Goal: Task Accomplishment & Management: Manage account settings

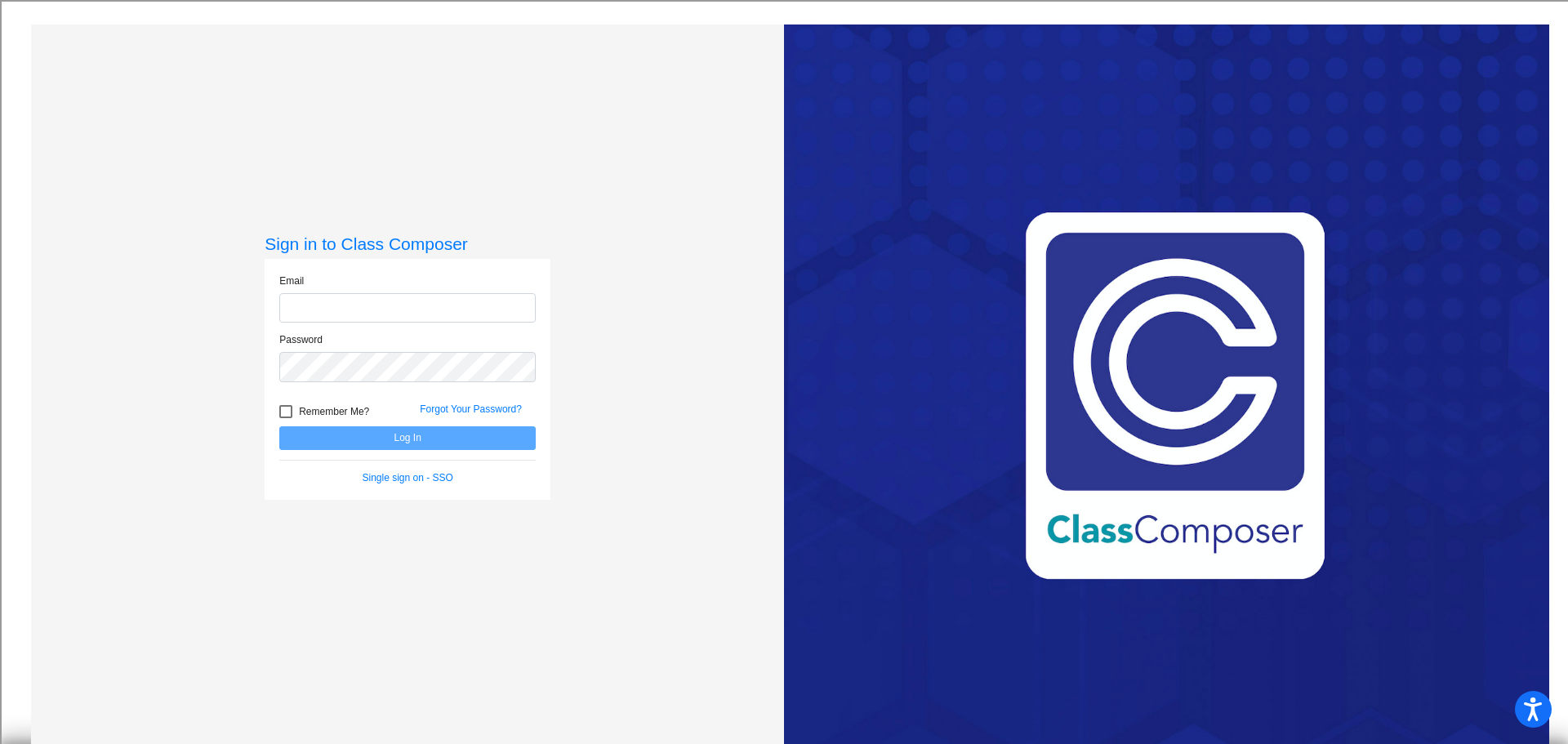
type input "[EMAIL_ADDRESS][DOMAIN_NAME]"
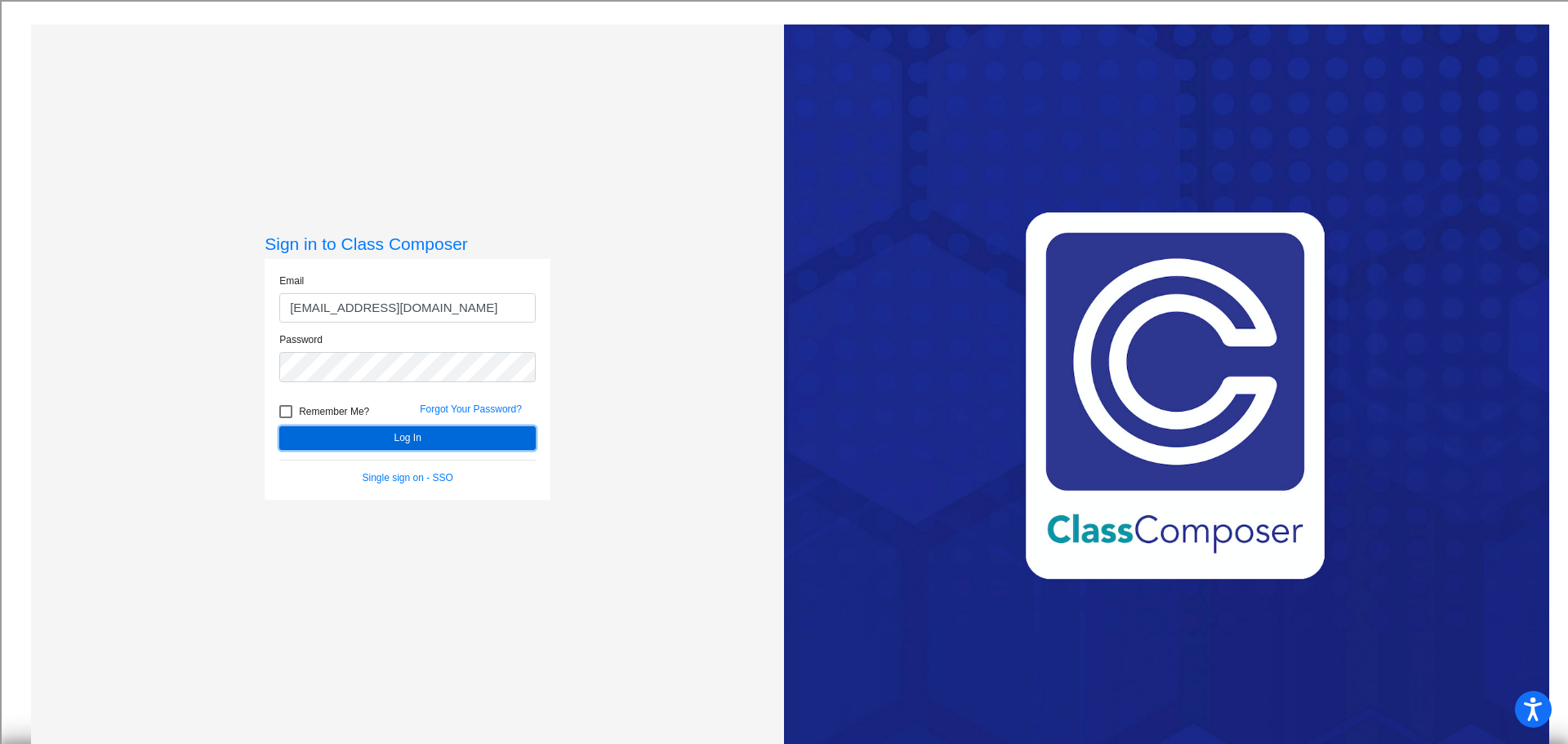
click at [438, 447] on button "Log In" at bounding box center [407, 437] width 256 height 24
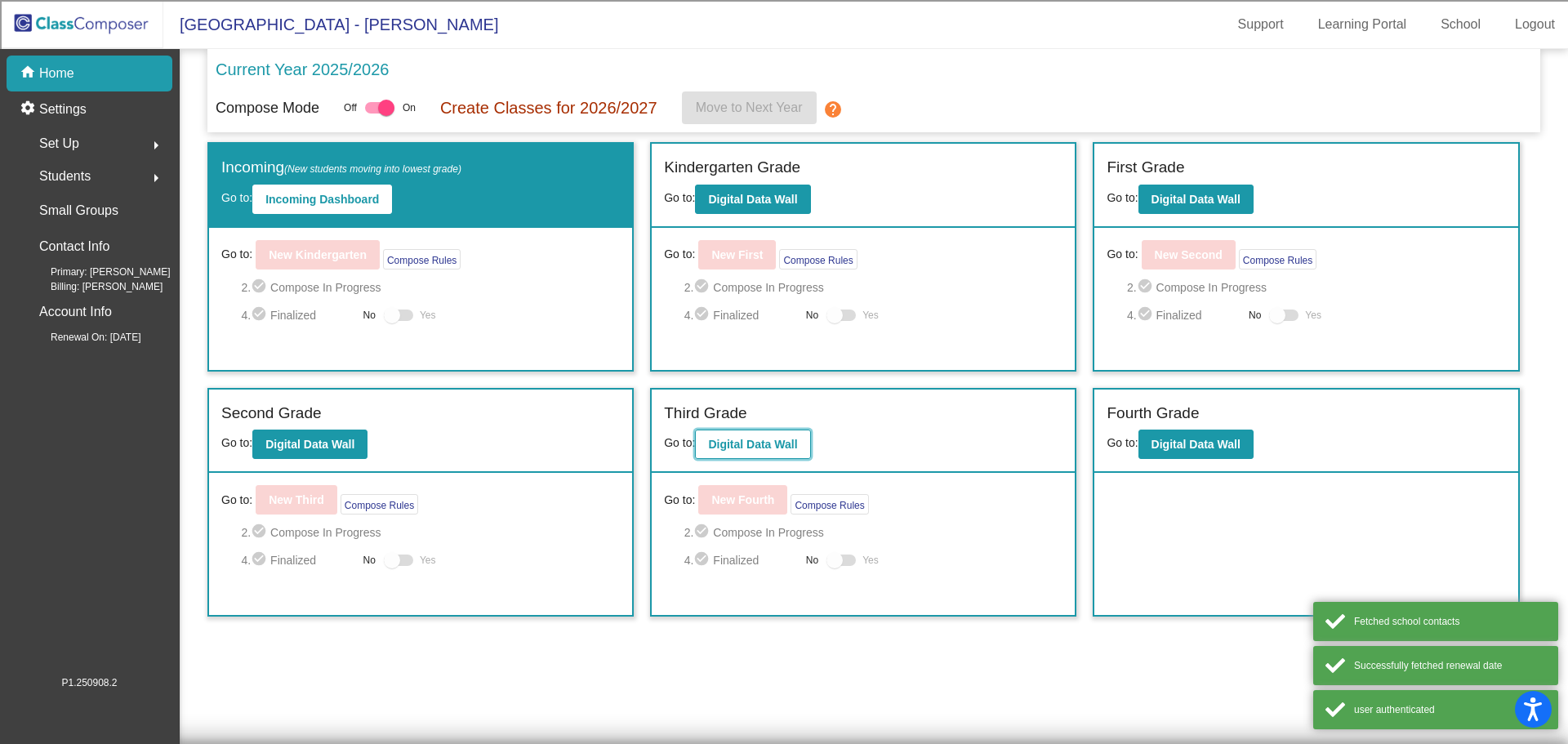
click at [787, 447] on b "Digital Data Wall" at bounding box center [752, 444] width 89 height 13
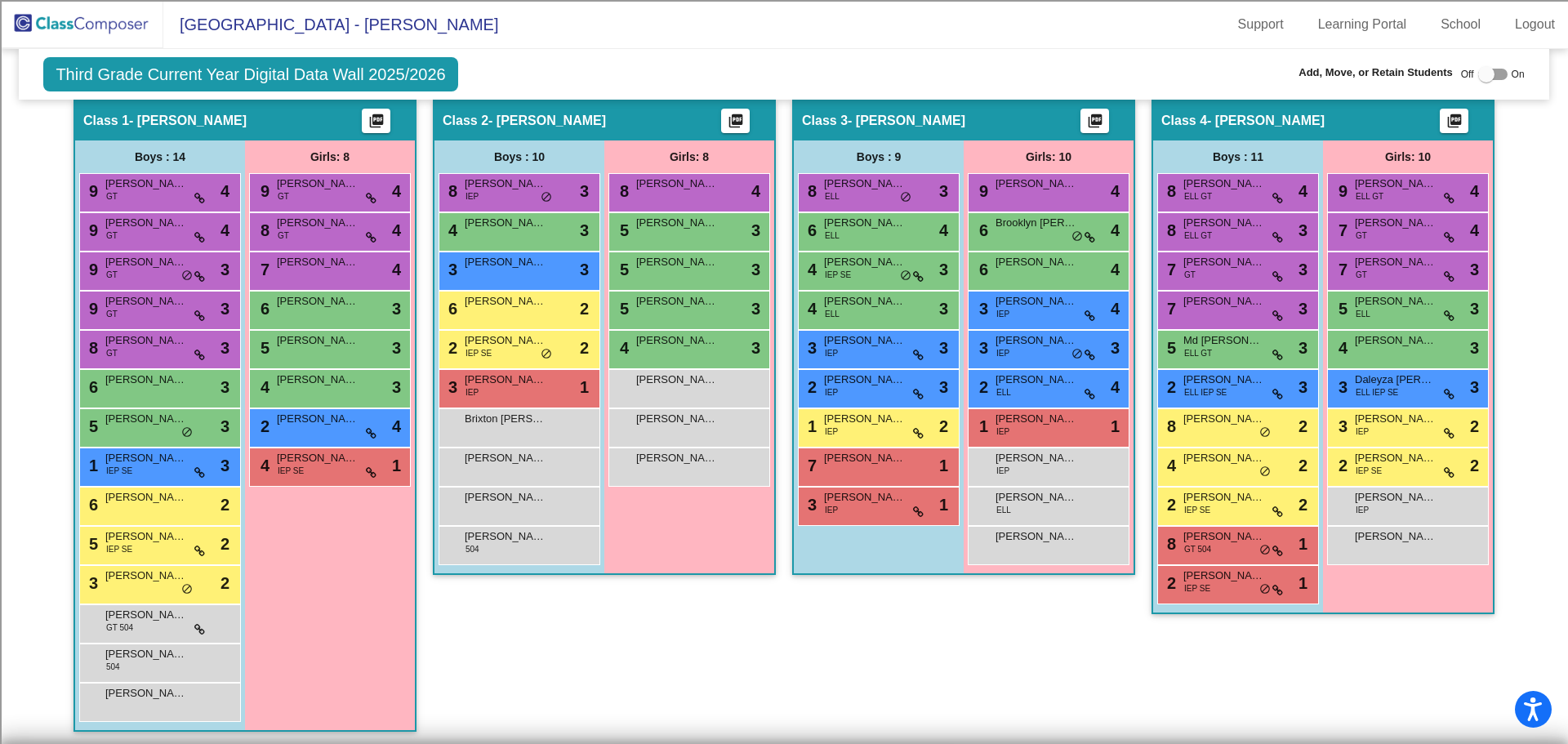
scroll to position [408, 0]
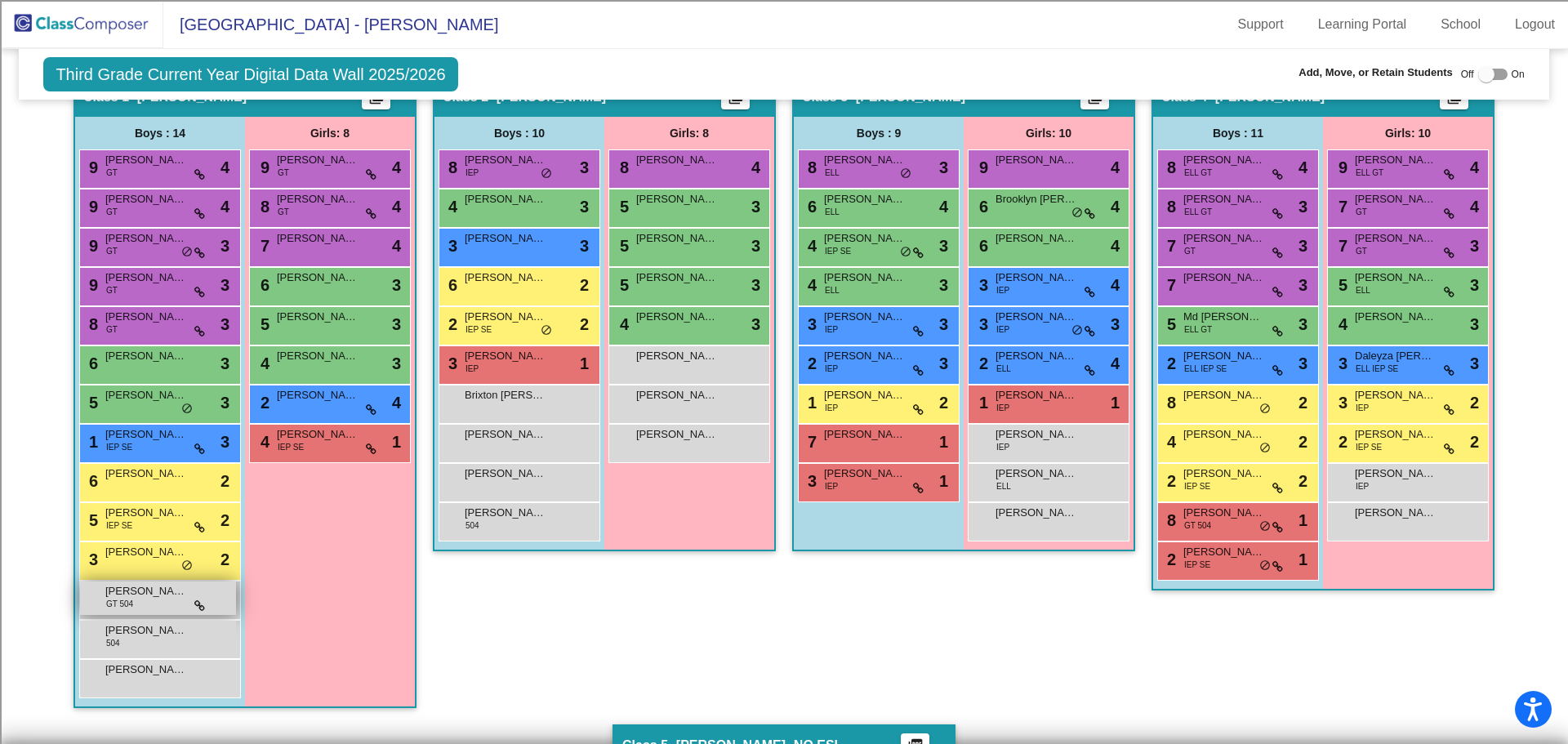
click at [139, 596] on span "[PERSON_NAME]" at bounding box center [147, 591] width 82 height 16
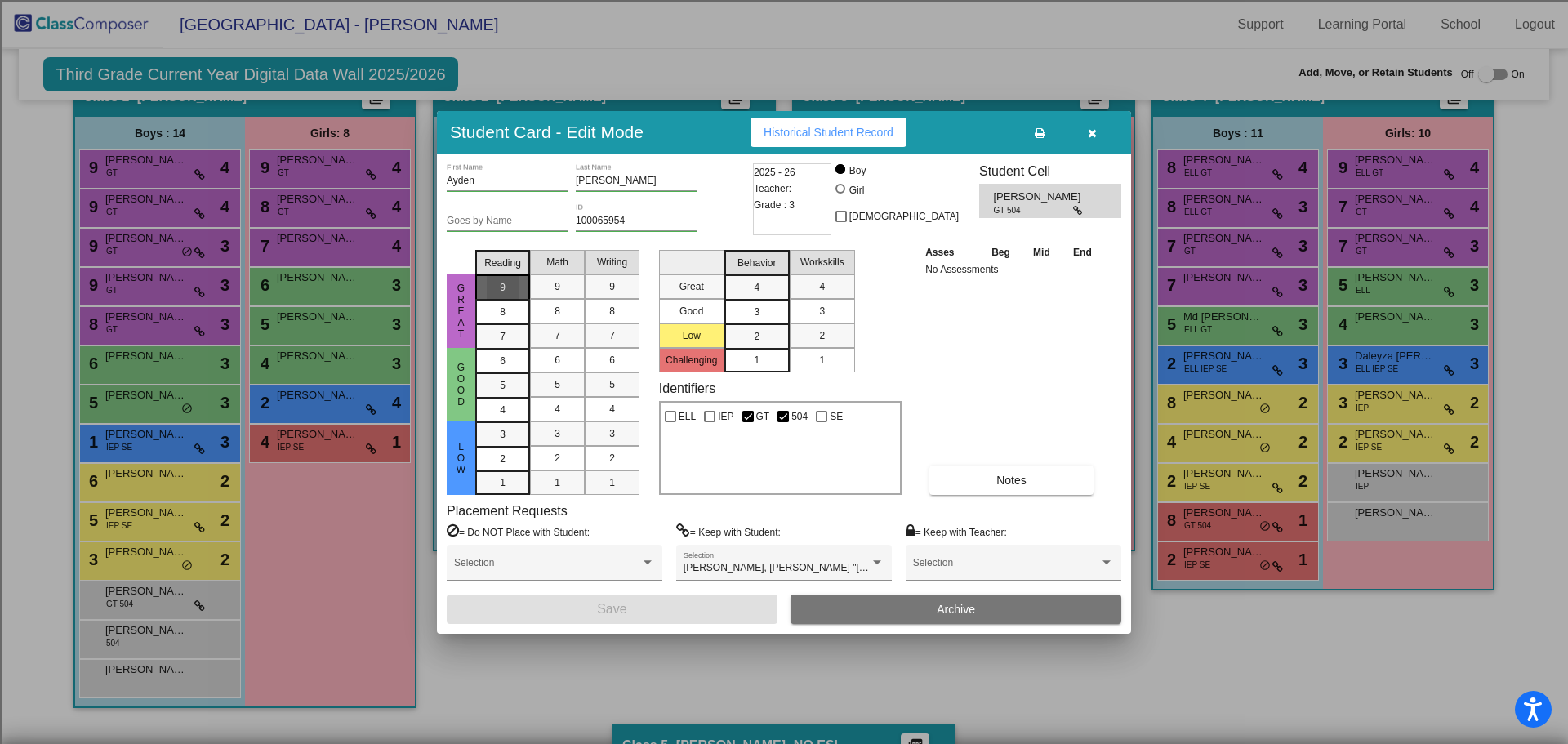
click at [492, 290] on div "9" at bounding box center [502, 288] width 31 height 25
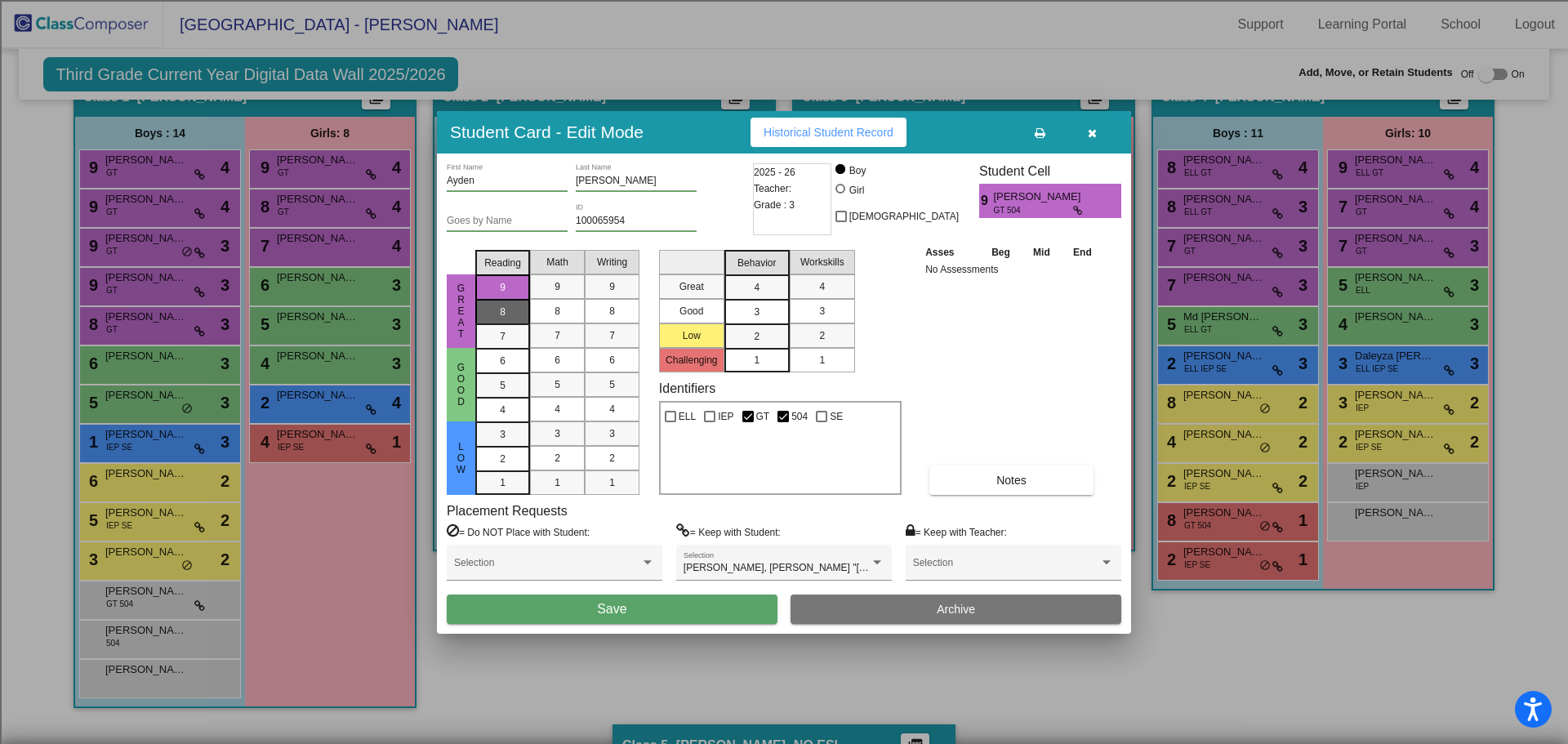
click at [511, 312] on div "8" at bounding box center [502, 312] width 31 height 25
drag, startPoint x: 540, startPoint y: 312, endPoint x: 620, endPoint y: 319, distance: 80.3
click at [540, 312] on mat-list-option "8" at bounding box center [557, 312] width 54 height 25
click at [625, 321] on div "8" at bounding box center [612, 312] width 31 height 25
click at [762, 356] on div "1" at bounding box center [756, 360] width 31 height 25
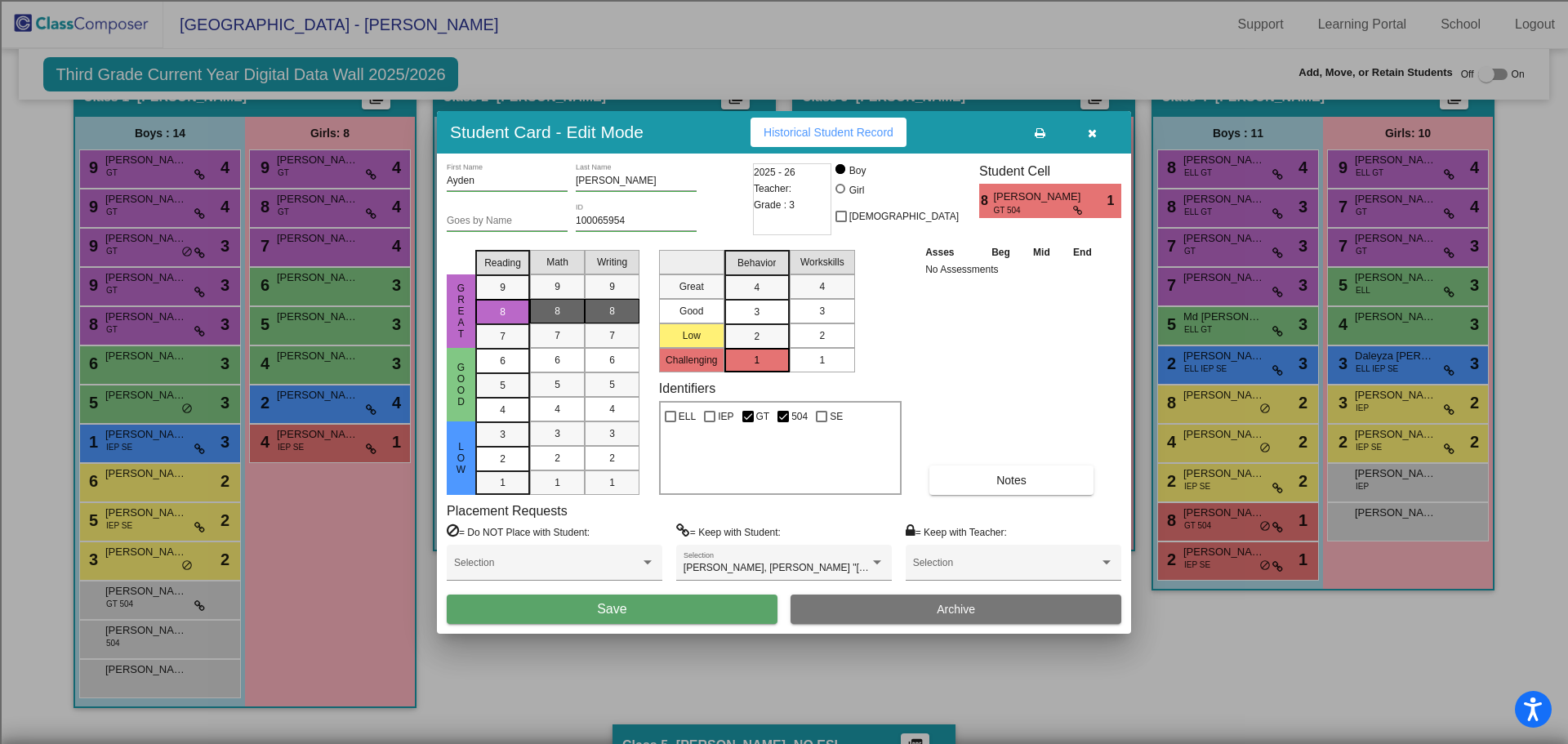
click at [830, 331] on div "2" at bounding box center [822, 335] width 31 height 25
click at [619, 609] on span "Save" at bounding box center [611, 609] width 30 height 14
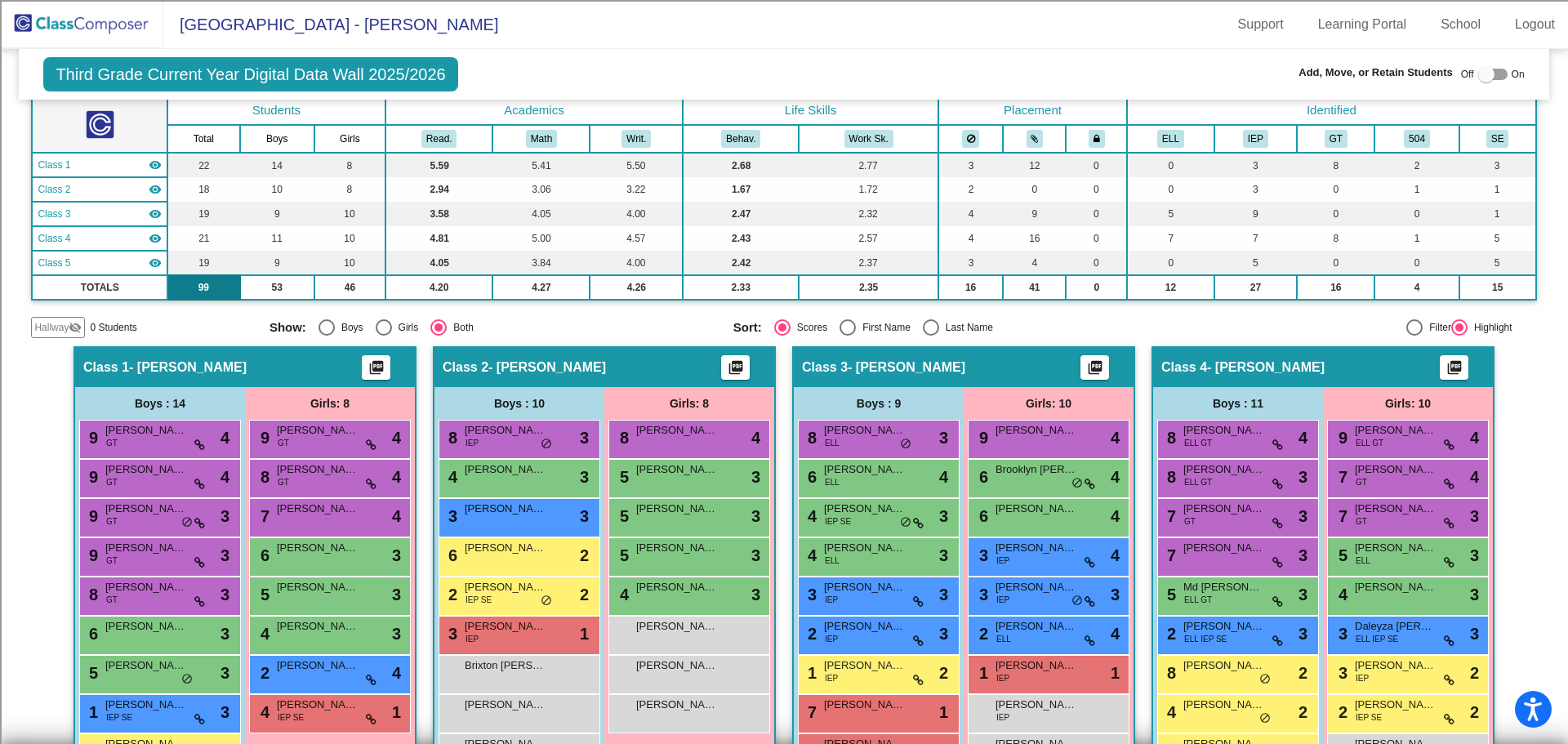
scroll to position [82, 0]
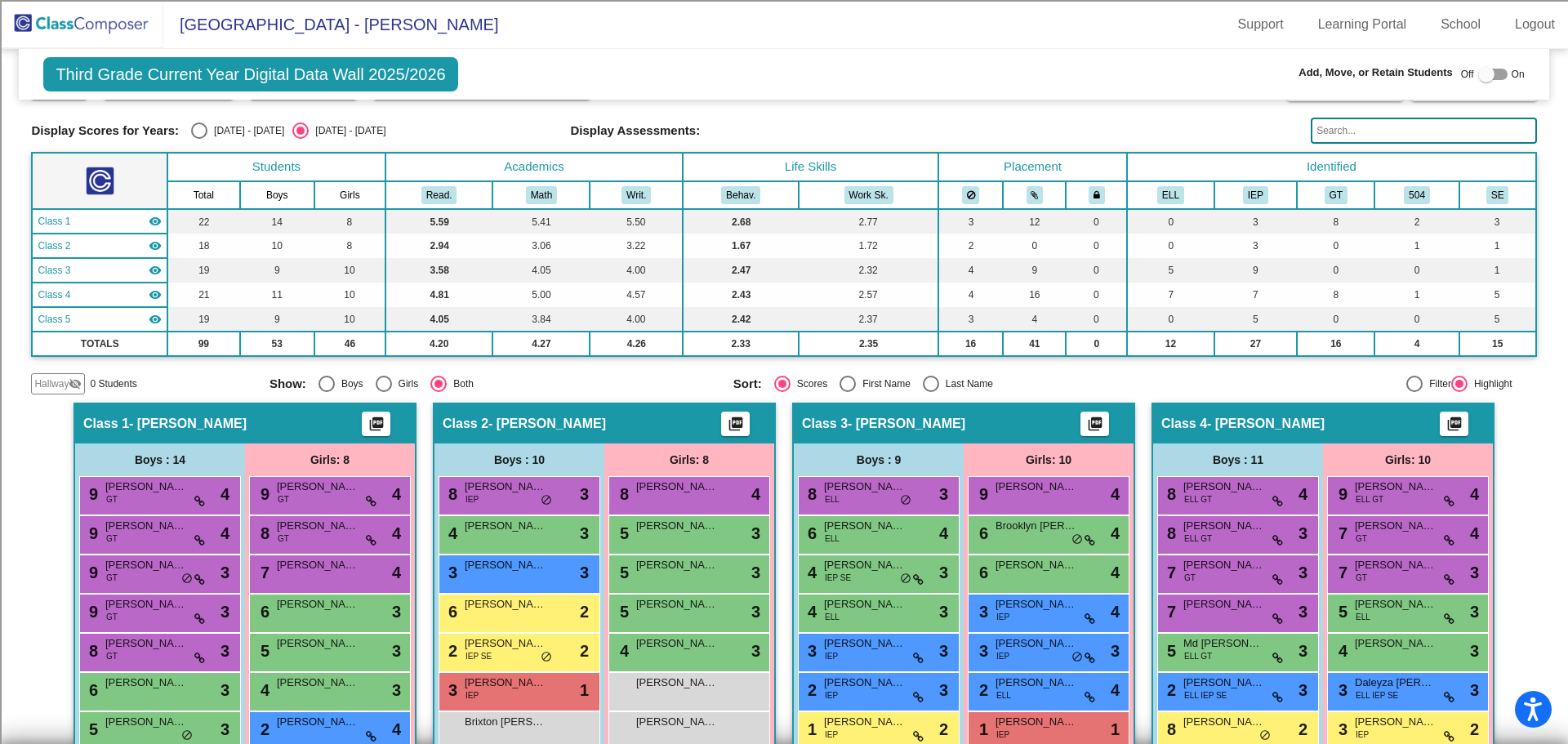
click at [76, 15] on img at bounding box center [81, 24] width 163 height 49
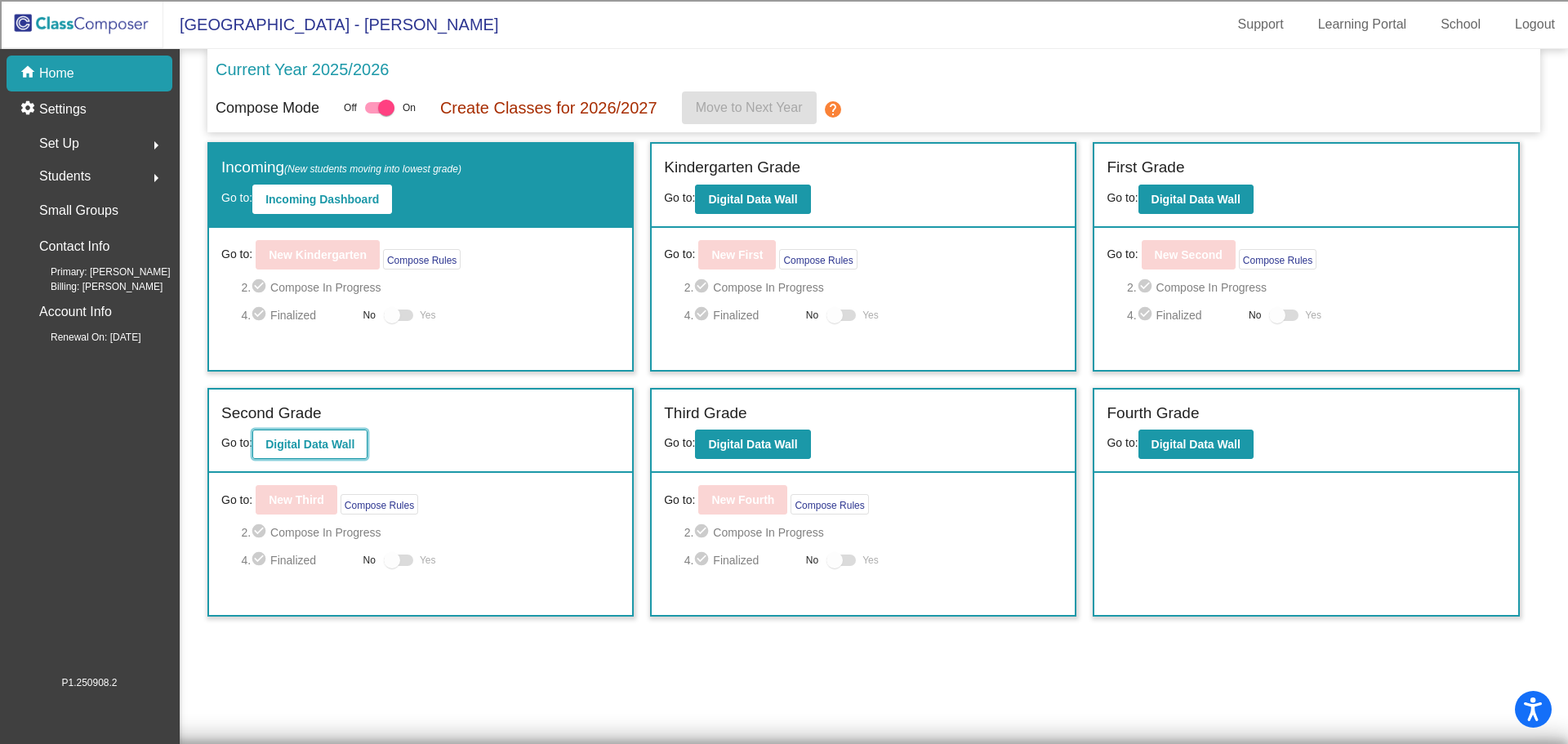
click at [325, 449] on b "Digital Data Wall" at bounding box center [309, 444] width 89 height 13
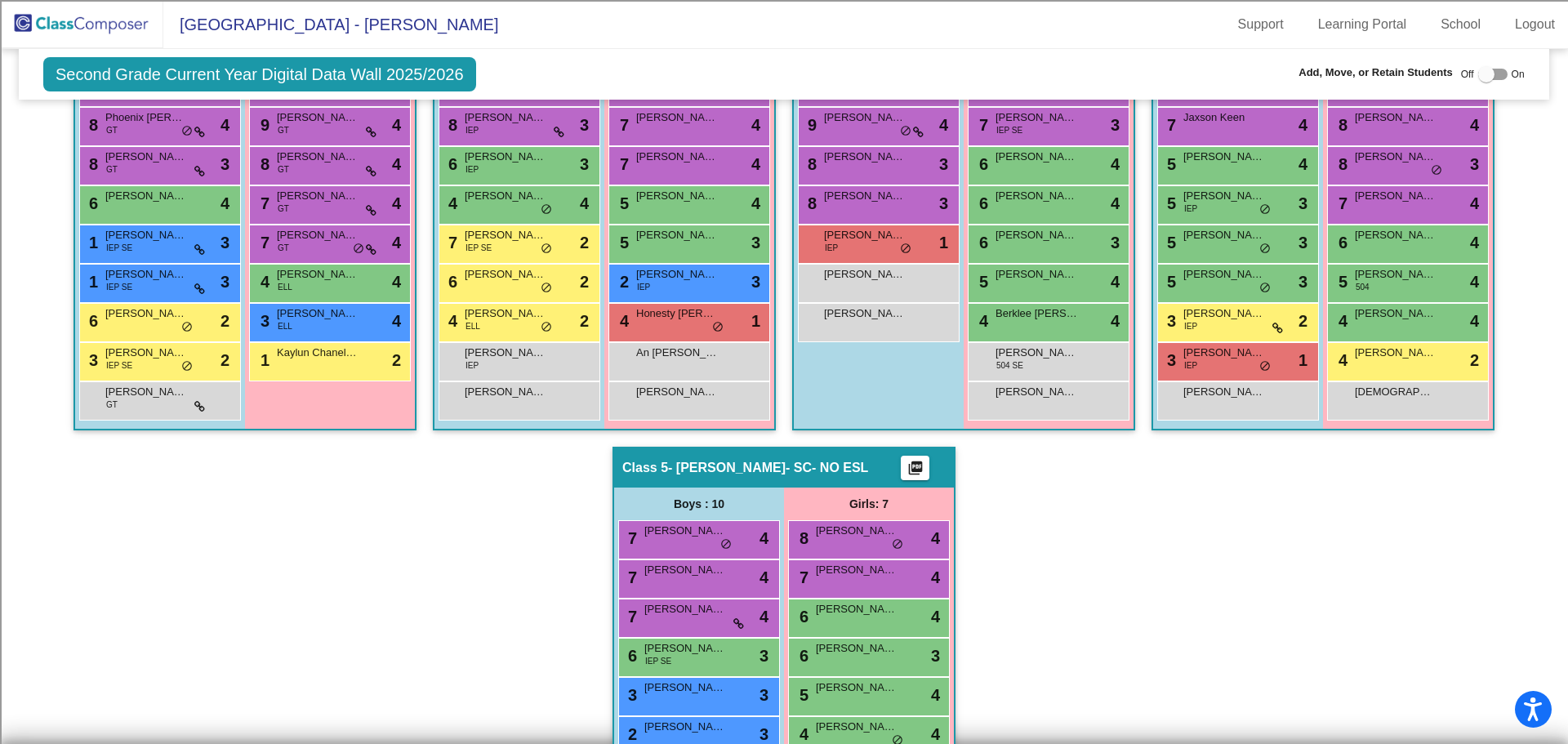
scroll to position [572, 0]
